Goal: Task Accomplishment & Management: Manage account settings

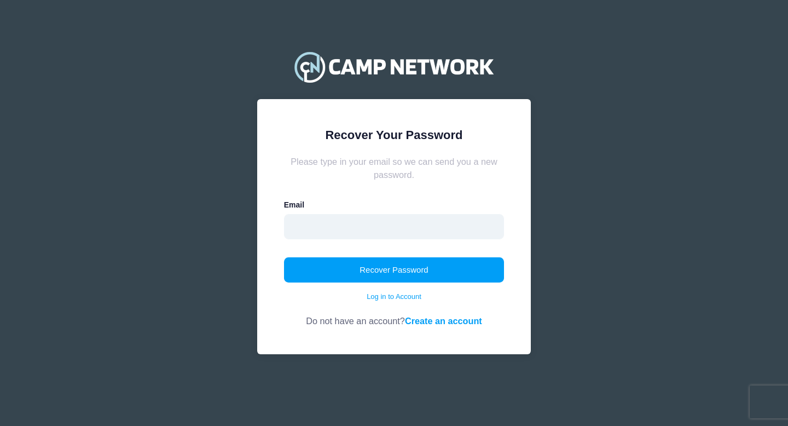
click at [408, 229] on input "email" at bounding box center [394, 226] width 221 height 25
type input "[EMAIL_ADDRESS][DOMAIN_NAME]"
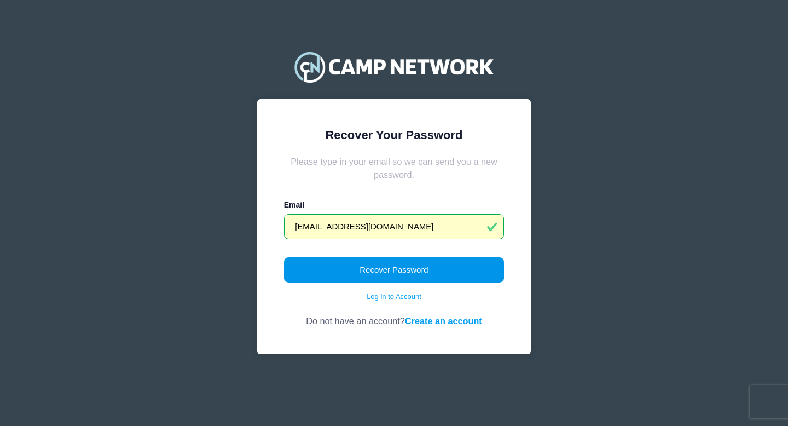
click at [336, 268] on button "Recover Password" at bounding box center [394, 269] width 221 height 25
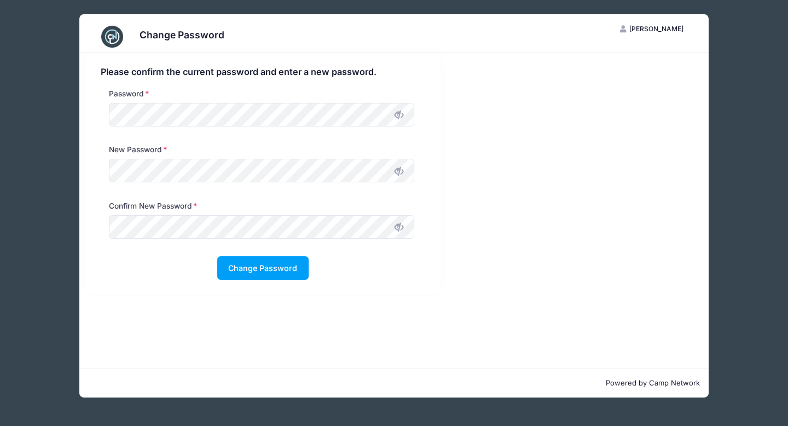
click at [406, 174] on span at bounding box center [399, 170] width 19 height 19
click at [401, 230] on icon at bounding box center [399, 227] width 9 height 9
click at [307, 355] on div "Please confirm the current password and enter a new password. Password New Pass…" at bounding box center [394, 211] width 630 height 316
click at [266, 265] on button "Change Password" at bounding box center [262, 268] width 91 height 24
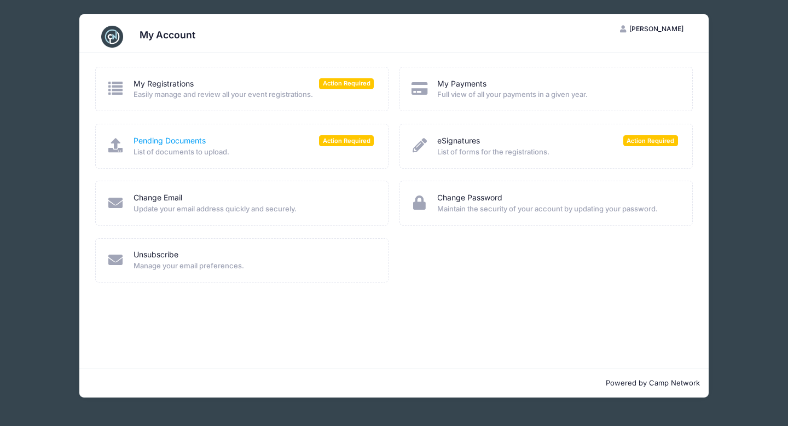
click at [180, 140] on link "Pending Documents" at bounding box center [170, 140] width 72 height 11
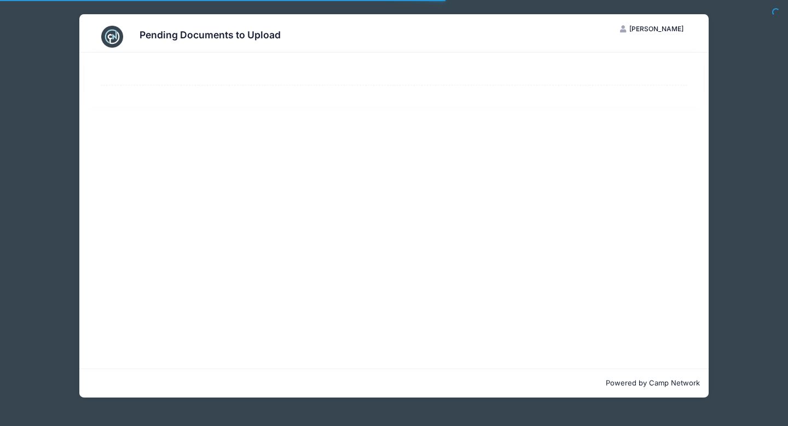
select select "50"
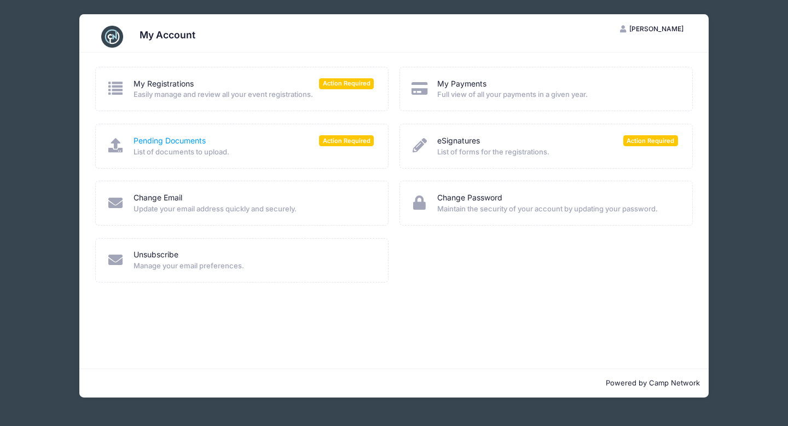
click at [179, 141] on link "Pending Documents" at bounding box center [170, 140] width 72 height 11
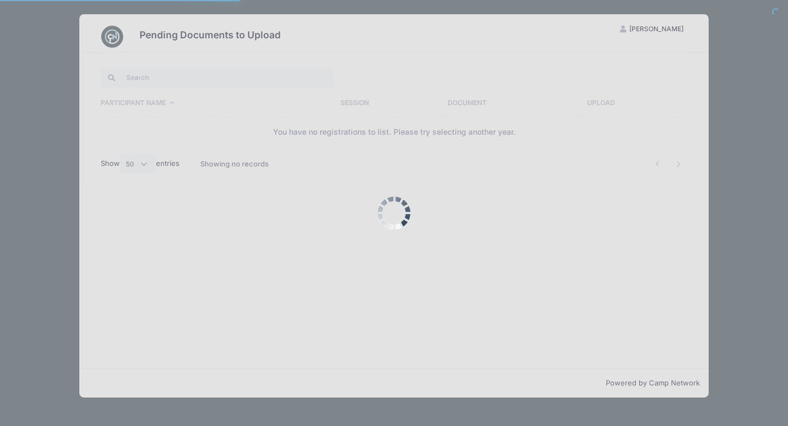
select select "50"
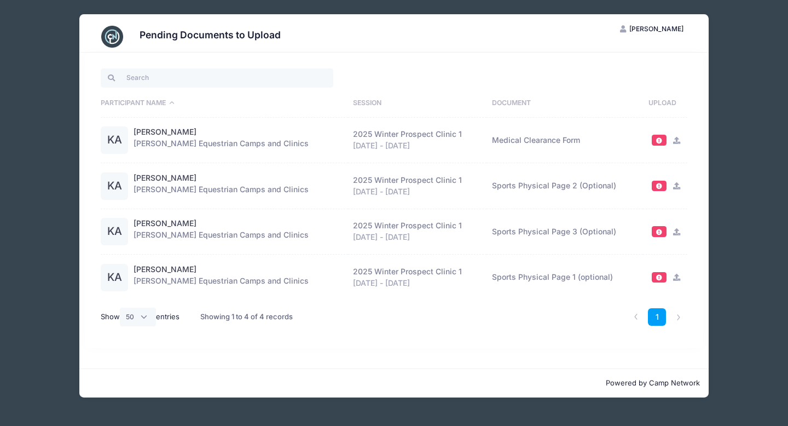
click at [119, 139] on div "KA" at bounding box center [114, 139] width 27 height 27
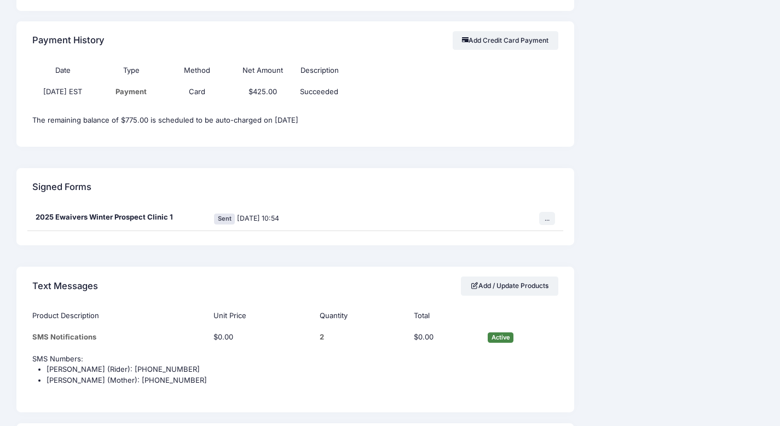
scroll to position [1354, 0]
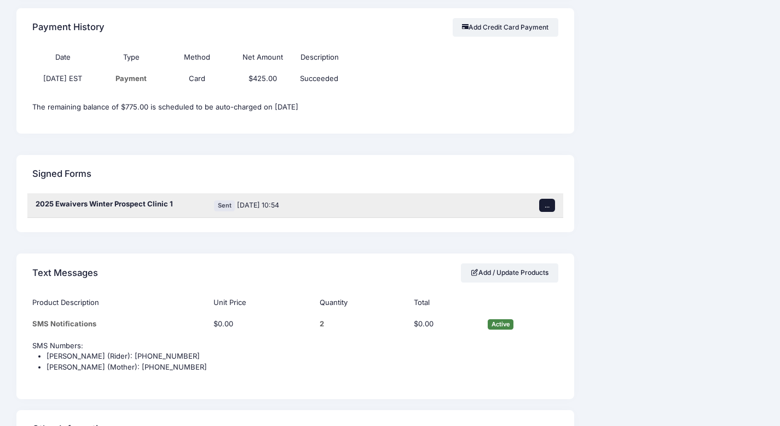
click at [547, 199] on button "..." at bounding box center [547, 205] width 16 height 13
click at [482, 220] on link "Sign Form" at bounding box center [501, 220] width 99 height 21
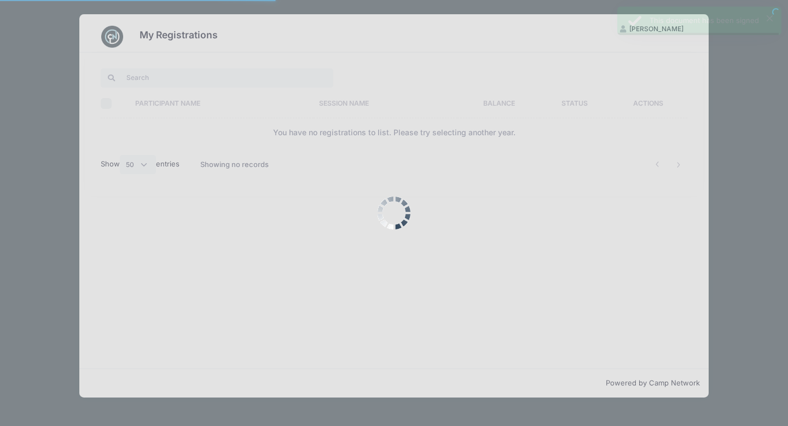
select select "50"
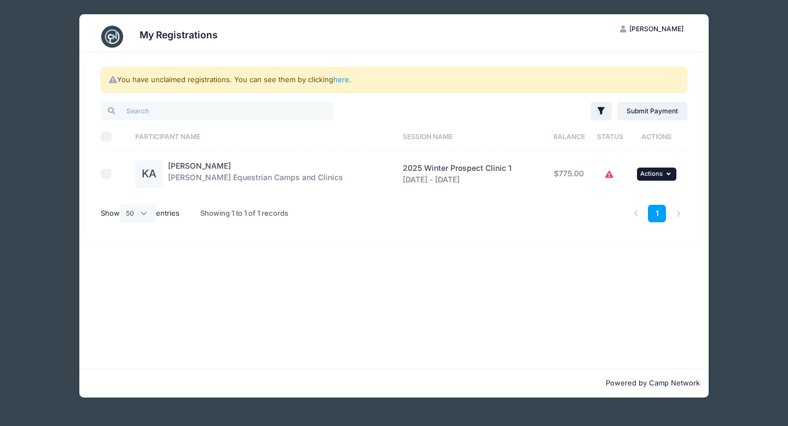
click at [662, 175] on button "... Actions" at bounding box center [656, 174] width 39 height 13
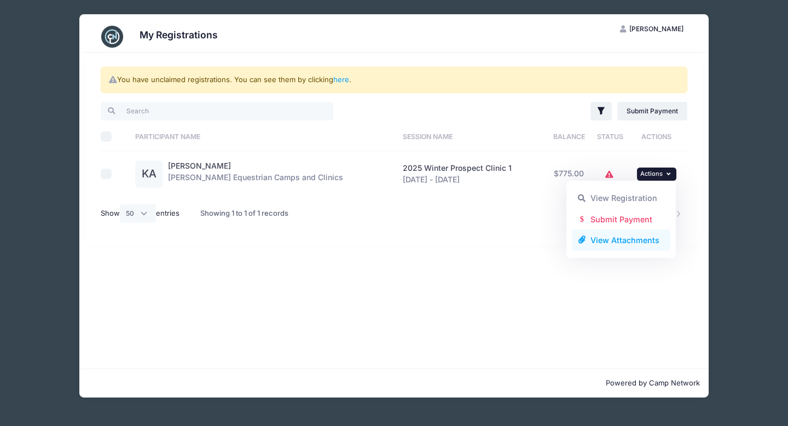
click at [634, 240] on link "View Attachments" at bounding box center [621, 240] width 99 height 21
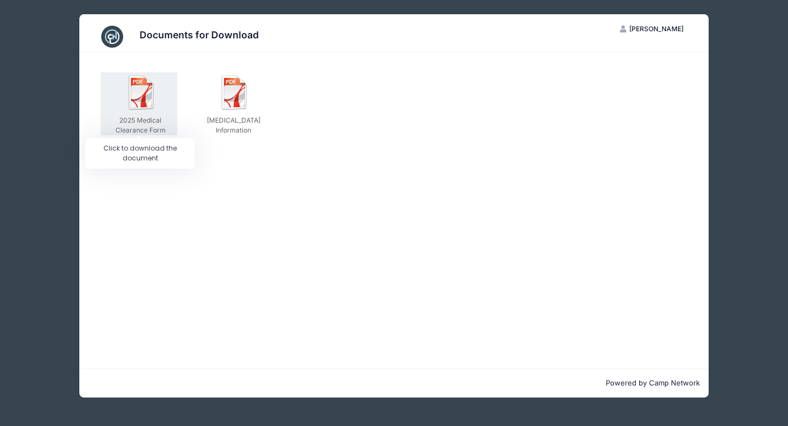
click at [143, 99] on img at bounding box center [141, 92] width 35 height 35
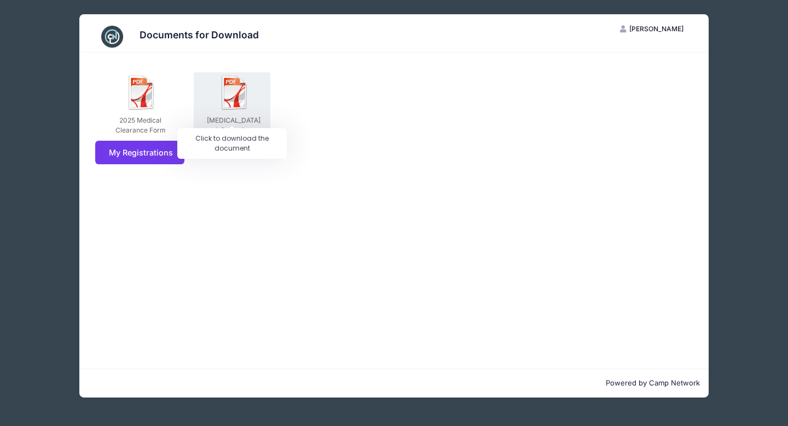
click at [233, 87] on img at bounding box center [234, 92] width 35 height 35
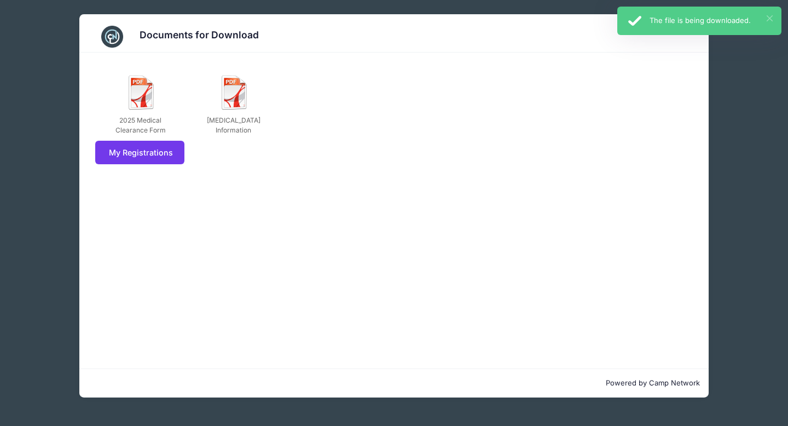
click at [768, 18] on button "×" at bounding box center [770, 18] width 6 height 6
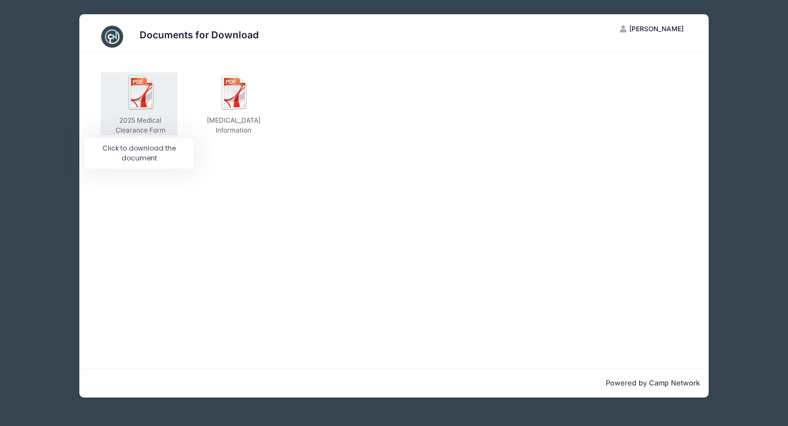
click at [134, 98] on img at bounding box center [141, 92] width 35 height 35
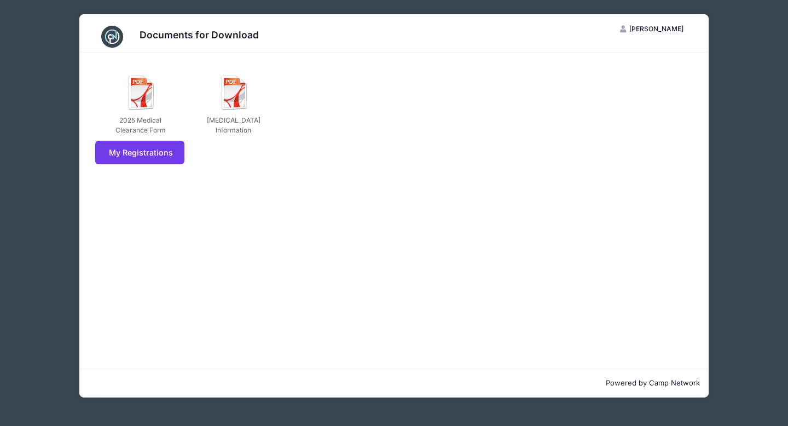
click at [664, 26] on span "[PERSON_NAME]" at bounding box center [657, 29] width 54 height 8
click at [589, 62] on link "My Account" at bounding box center [625, 55] width 126 height 21
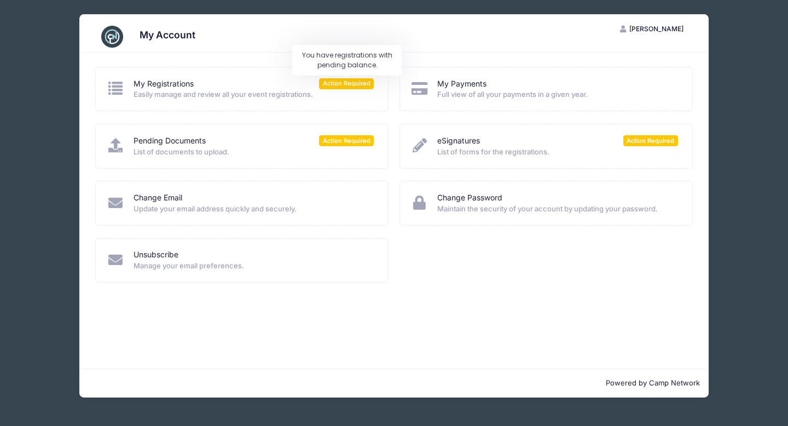
click at [334, 88] on span "Action Required" at bounding box center [346, 83] width 55 height 10
click at [333, 83] on span "Action Required" at bounding box center [346, 83] width 55 height 10
click at [458, 141] on link "eSignatures" at bounding box center [458, 140] width 43 height 11
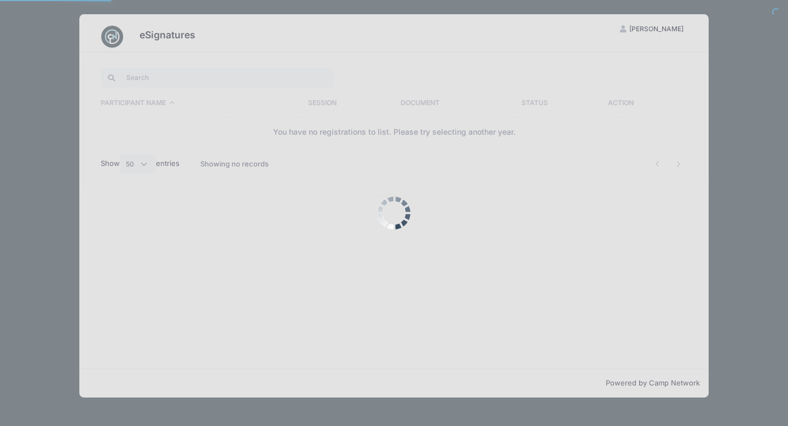
select select "50"
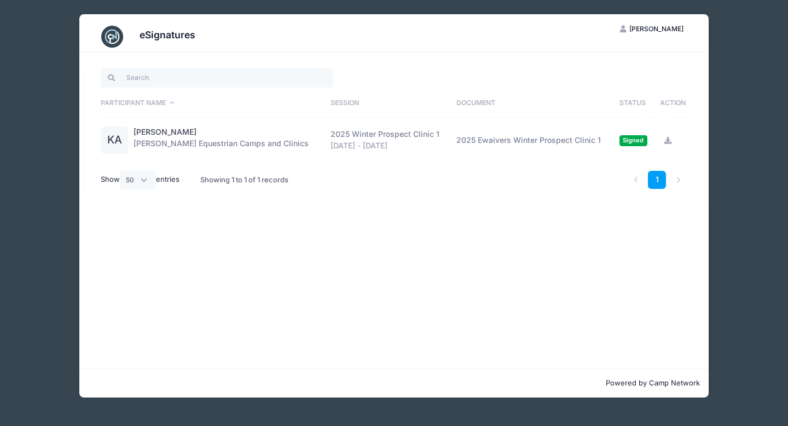
click at [668, 141] on icon at bounding box center [668, 140] width 9 height 7
click at [726, 48] on div "eSignatures SA Sarah Adler My Account Logout Participant Name Session Document …" at bounding box center [393, 206] width 755 height 412
click at [280, 54] on div "Participant Name Session Document Status Action KA Kate Adler Jessica Braswell …" at bounding box center [394, 132] width 619 height 159
click at [259, 48] on div "eSignatures" at bounding box center [394, 36] width 598 height 31
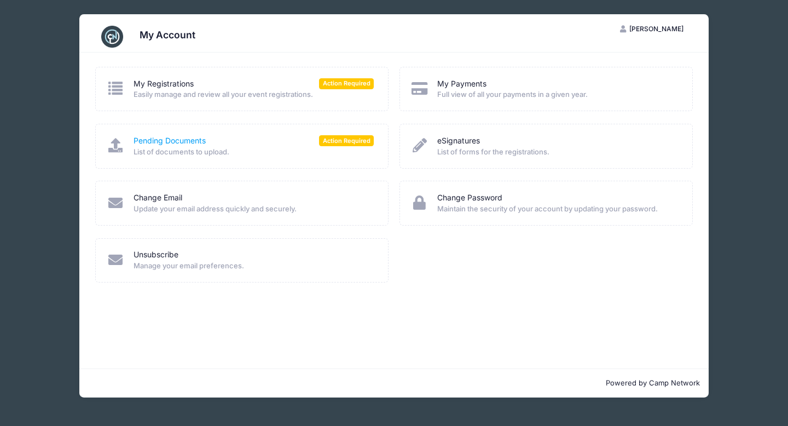
click at [178, 142] on link "Pending Documents" at bounding box center [170, 140] width 72 height 11
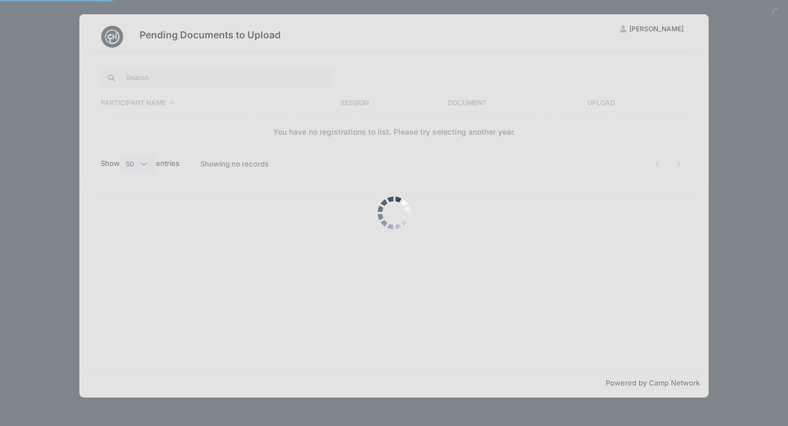
select select "50"
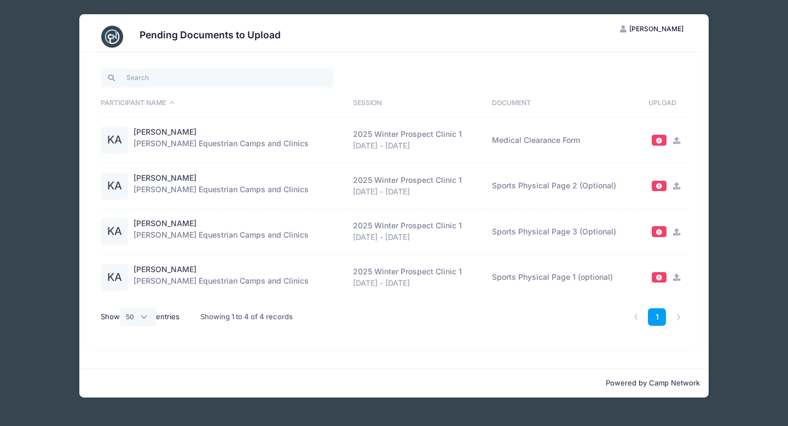
click at [673, 27] on span "[PERSON_NAME]" at bounding box center [657, 29] width 54 height 8
click at [731, 27] on div "Pending Documents to Upload SA [PERSON_NAME] My Account Logout Participant Name…" at bounding box center [393, 206] width 755 height 412
click at [666, 26] on span "[PERSON_NAME]" at bounding box center [657, 29] width 54 height 8
click at [649, 66] on link "My Account" at bounding box center [625, 55] width 126 height 21
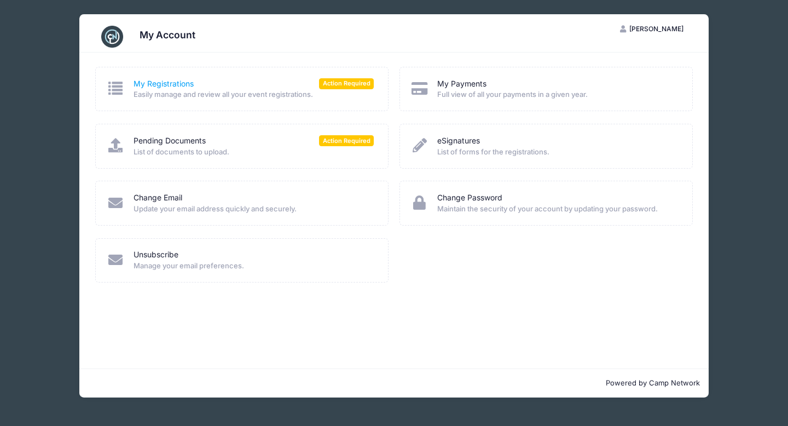
click at [155, 84] on link "My Registrations" at bounding box center [164, 83] width 60 height 11
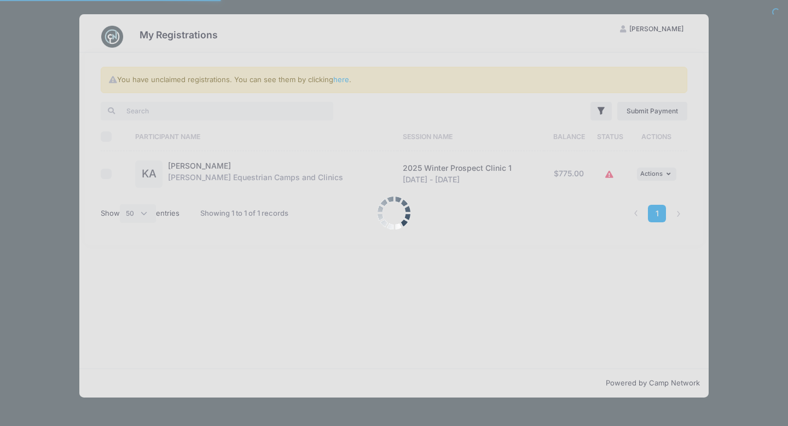
select select "50"
